Goal: Information Seeking & Learning: Find specific fact

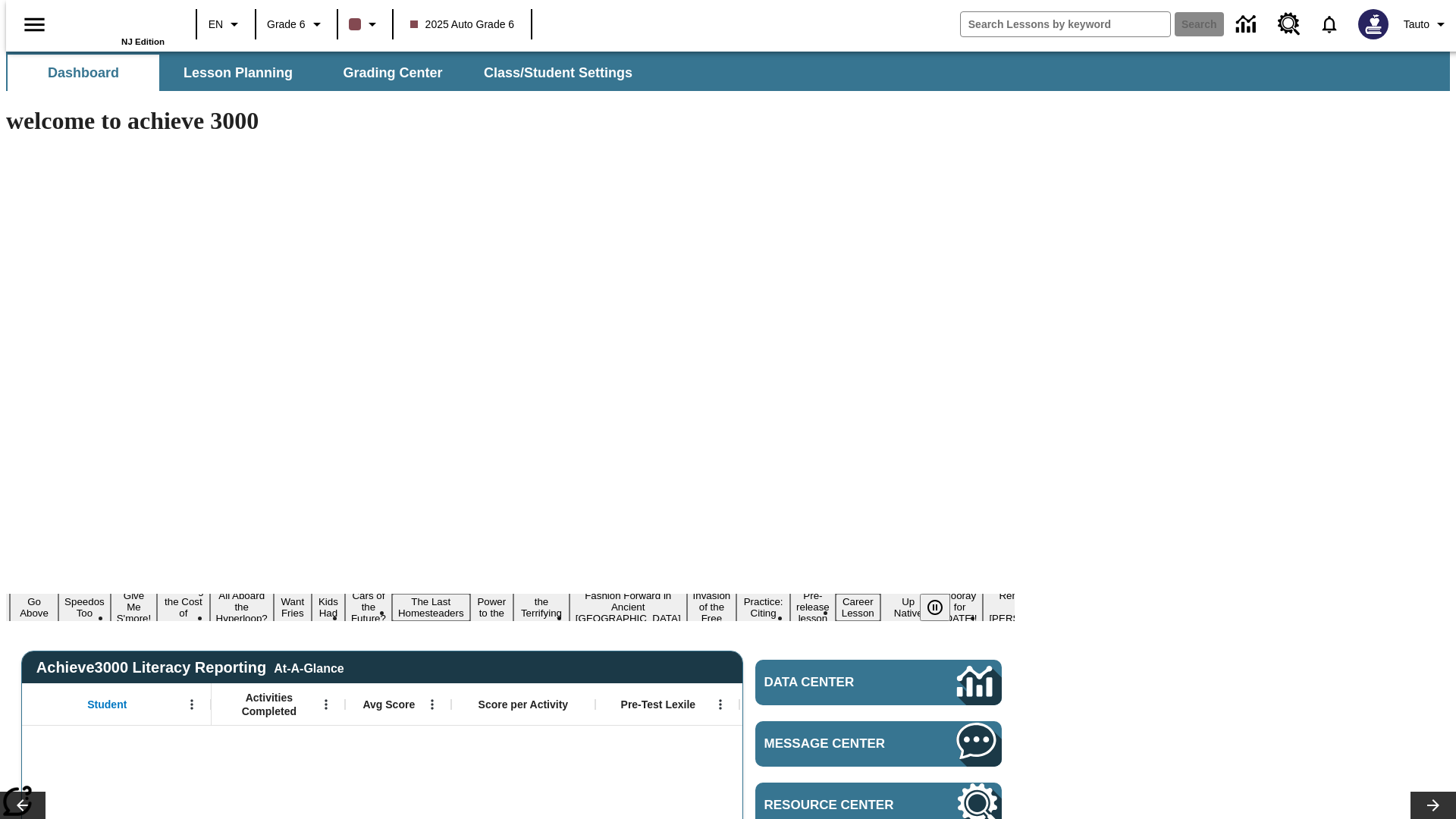
type input "-1"
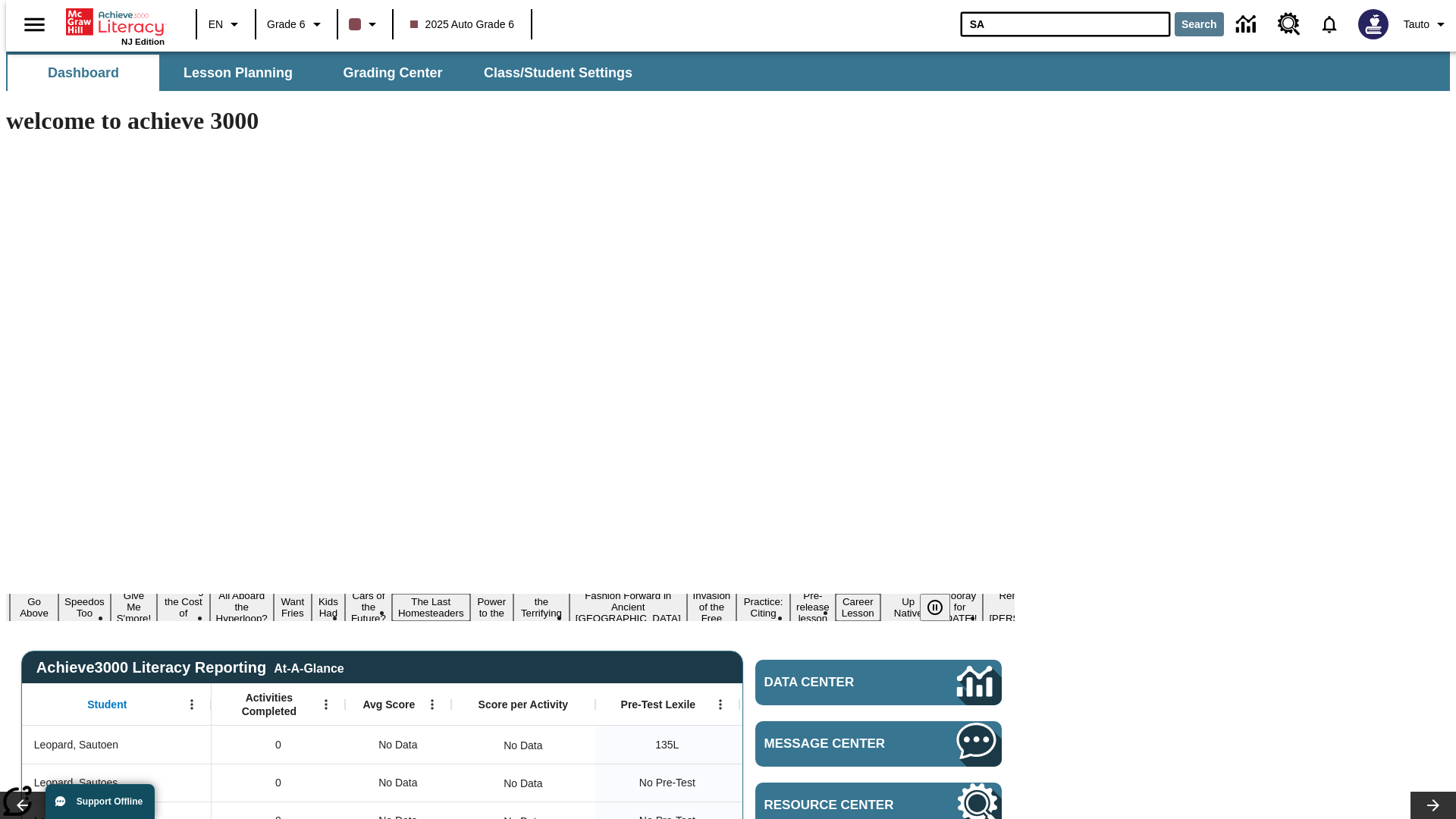
type input "SA"
click at [1189, 24] on button "Search" at bounding box center [1198, 24] width 49 height 24
